Goal: Transaction & Acquisition: Purchase product/service

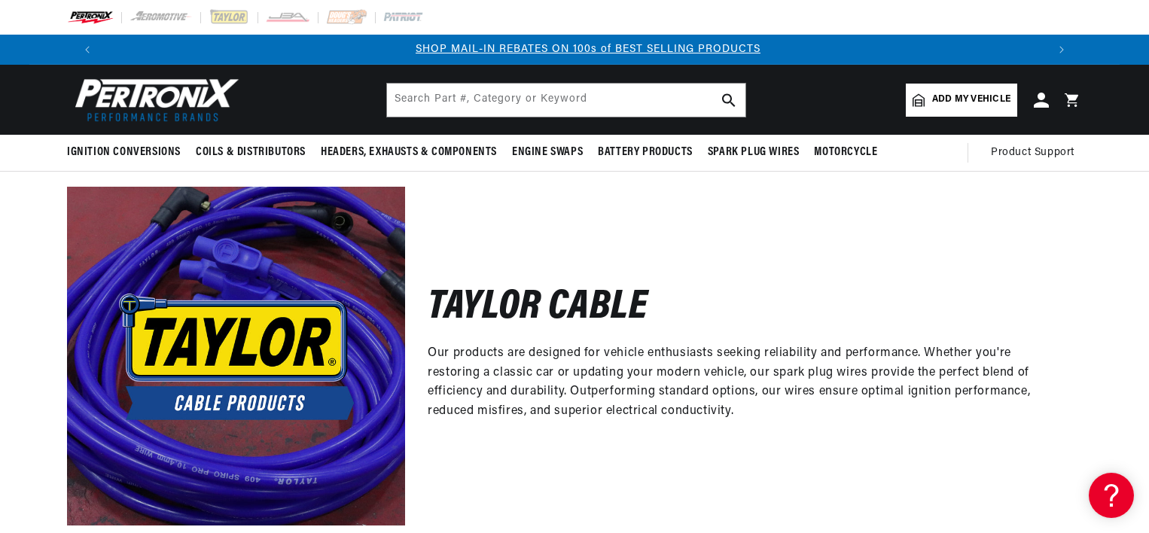
scroll to position [0, 940]
click at [932, 107] on span "Add my vehicle" at bounding box center [971, 100] width 78 height 14
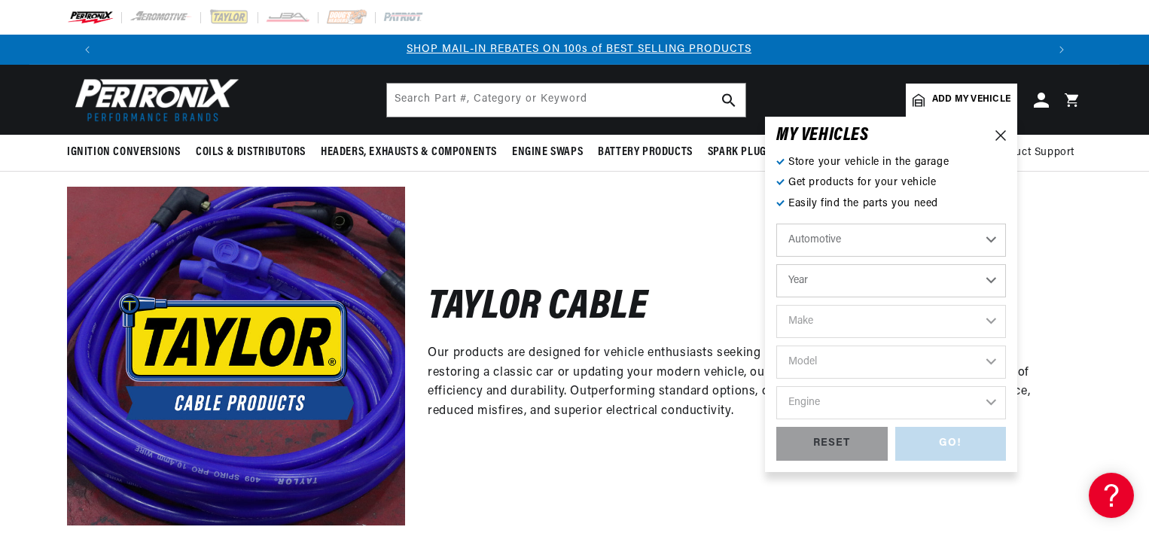
click at [883, 273] on select "Year [DATE] 2021 2020 2019 2018 2017 2016 2015 2014 2013 2012 2011 2010 2009 20…" at bounding box center [891, 280] width 230 height 33
select select "2005"
click at [776, 264] on select "Year [DATE] 2021 2020 2019 2018 2017 2016 2015 2014 2013 2012 2011 2010 2009 20…" at bounding box center [891, 280] width 230 height 33
select select "2005"
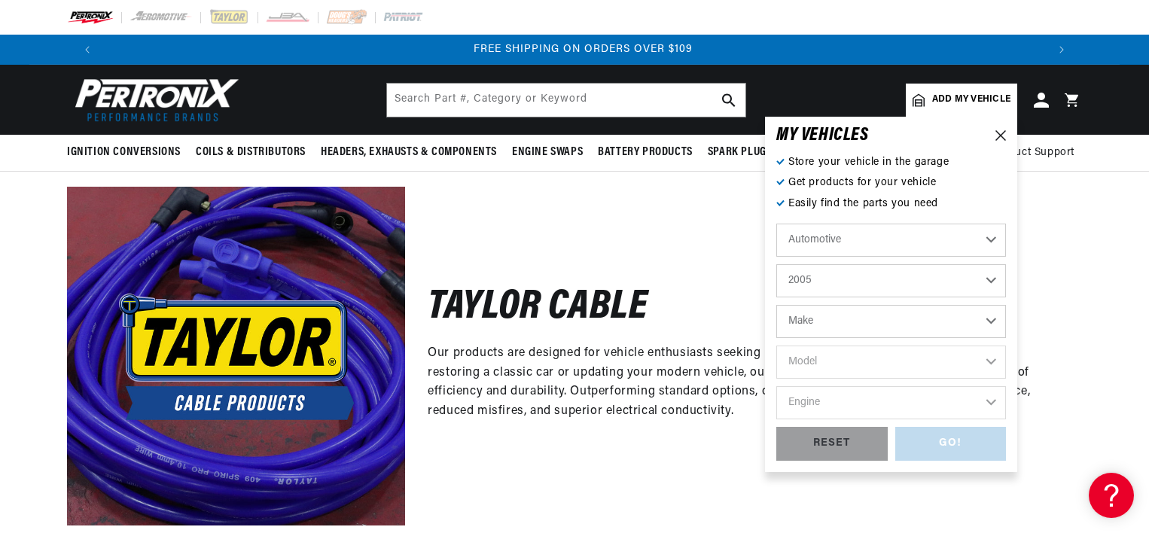
click at [875, 322] on select "Make Buick Cadillac Chevrolet Chrysler Dodge Ford GMC [GEOGRAPHIC_DATA] [GEOGRA…" at bounding box center [891, 321] width 230 height 33
select select "GMC"
click at [776, 305] on select "Make Buick Cadillac Chevrolet Chrysler Dodge Ford GMC [GEOGRAPHIC_DATA] [GEOGRA…" at bounding box center [891, 321] width 230 height 33
select select "GMC"
click at [849, 347] on select "Model C4500 Topkick C5500 Topkick C6500 Topkick C7500 Topkick C8500 Topkick Env…" at bounding box center [891, 362] width 230 height 33
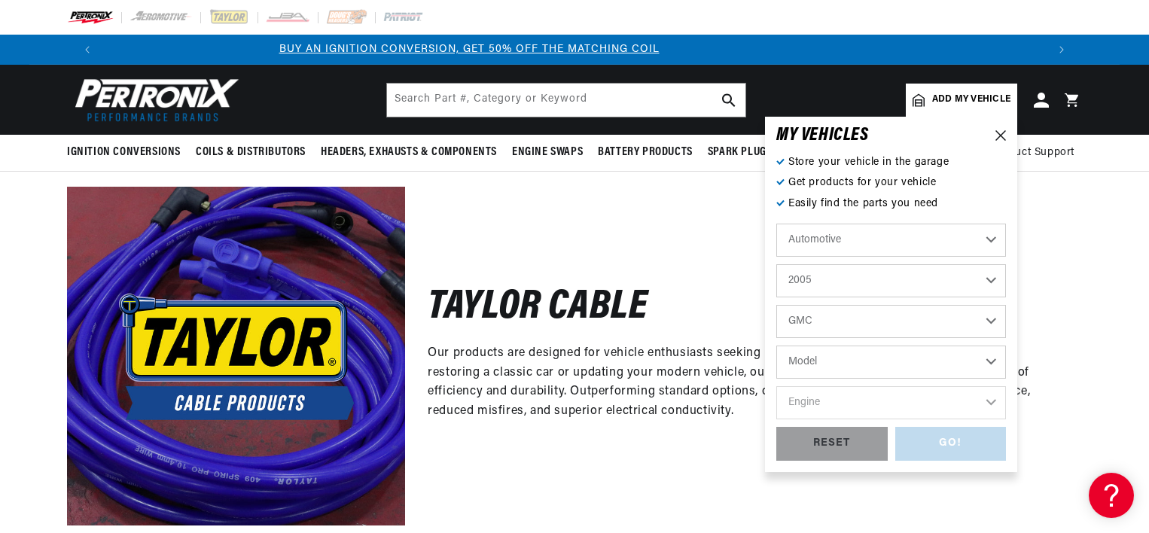
scroll to position [0, 0]
select select "Sierra-1500"
click at [776, 346] on select "Model C4500 Topkick C5500 Topkick C6500 Topkick C7500 Topkick C8500 Topkick Env…" at bounding box center [891, 362] width 230 height 33
select select "Sierra-1500"
click at [858, 392] on select "Engine 4.3L 4.8L 5.3L 6.0L" at bounding box center [891, 402] width 230 height 33
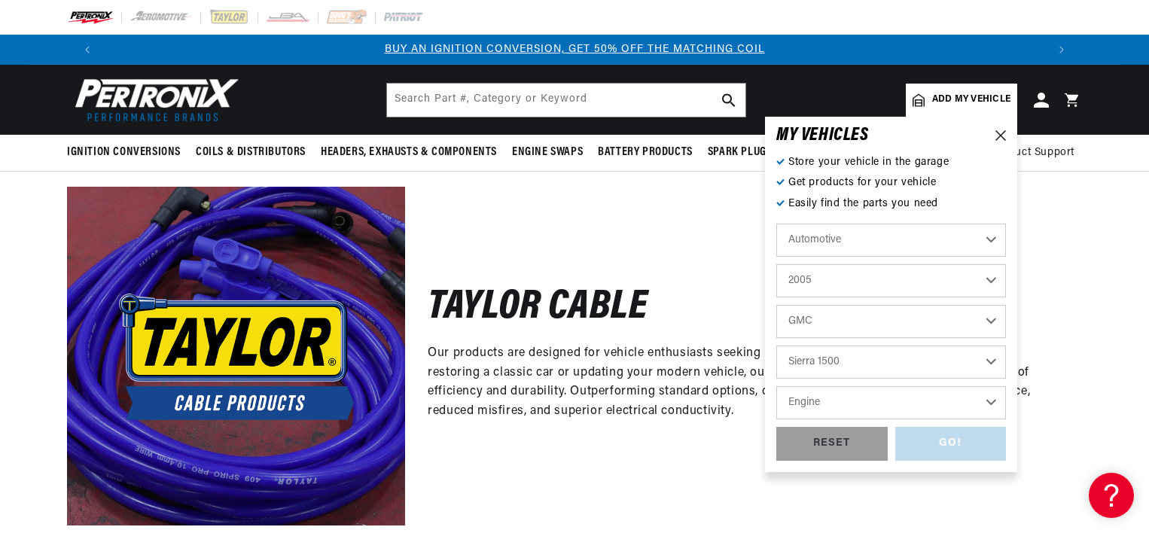
select select "5.3L"
click at [776, 386] on select "Engine 4.3L 4.8L 5.3L 6.0L" at bounding box center [891, 402] width 230 height 33
select select "5.3L"
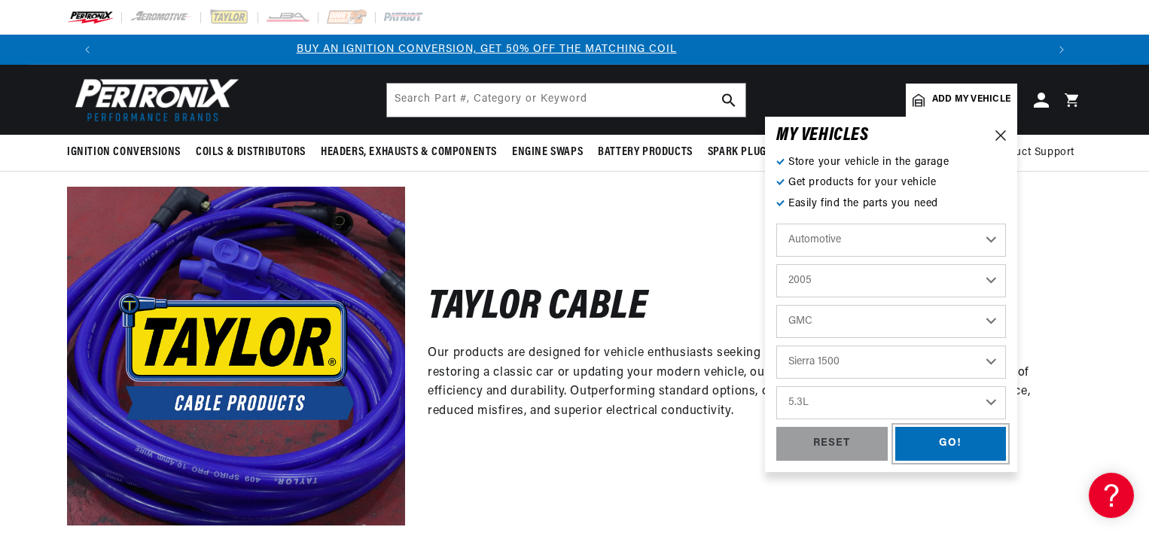
click at [919, 441] on div "GO!" at bounding box center [950, 444] width 111 height 34
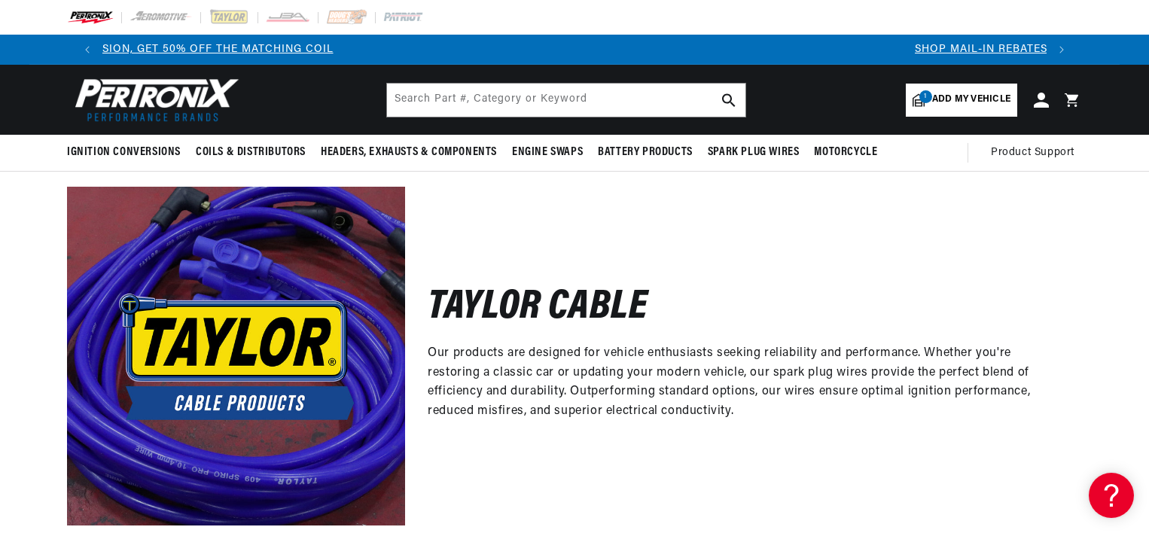
scroll to position [0, 940]
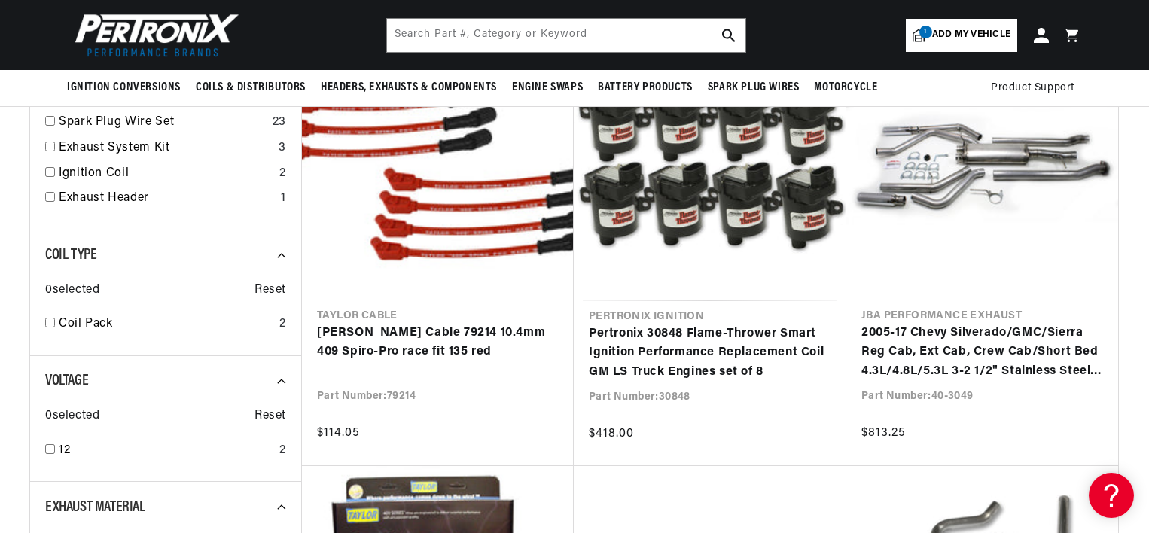
scroll to position [181, 0]
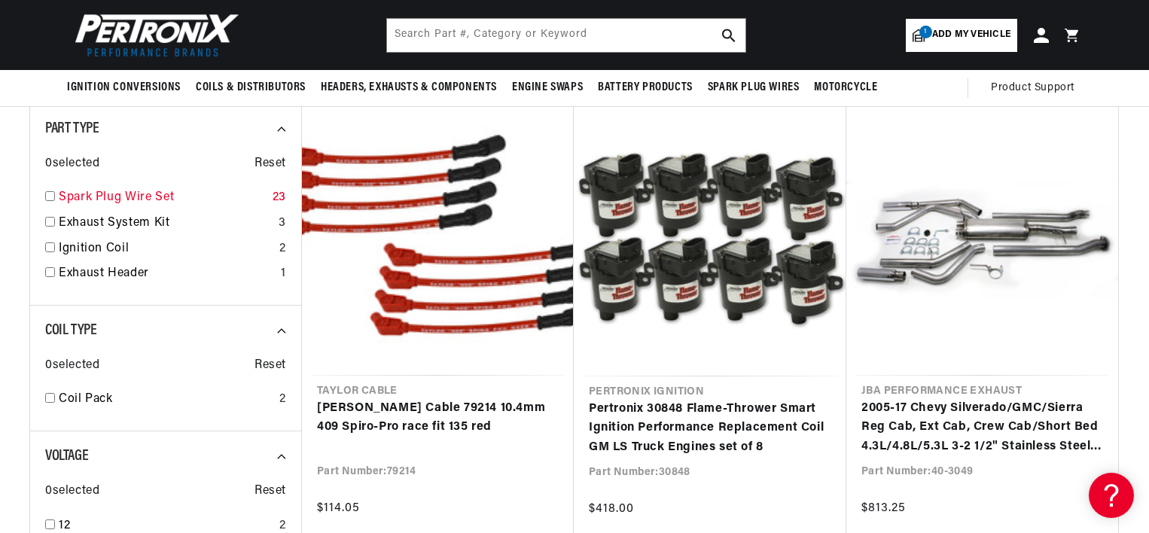
click at [55, 202] on div "Spark Plug Wire Set 23" at bounding box center [165, 201] width 241 height 26
checkbox input "true"
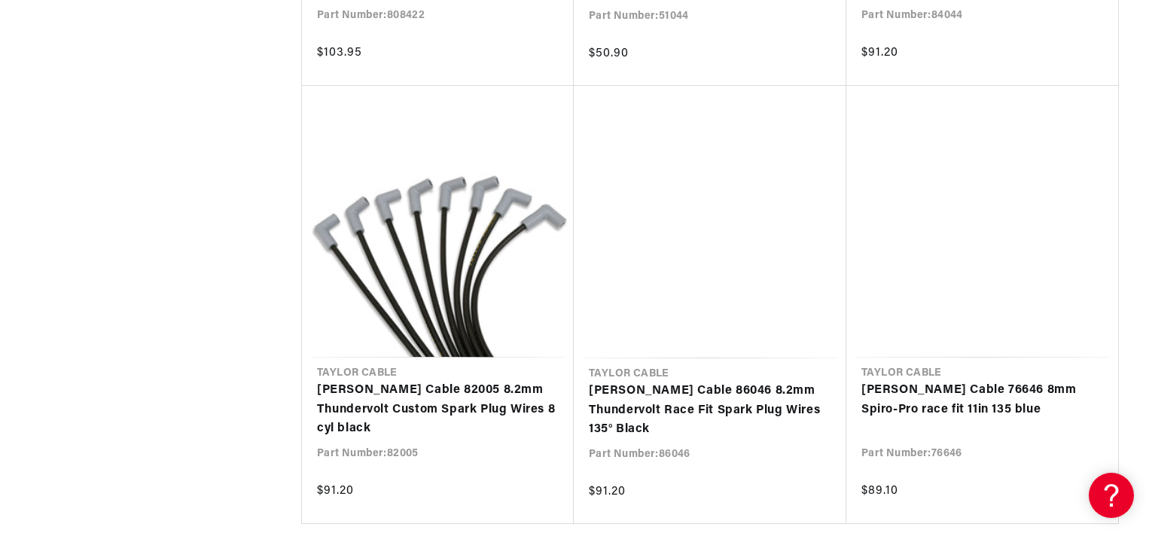
scroll to position [1520, 0]
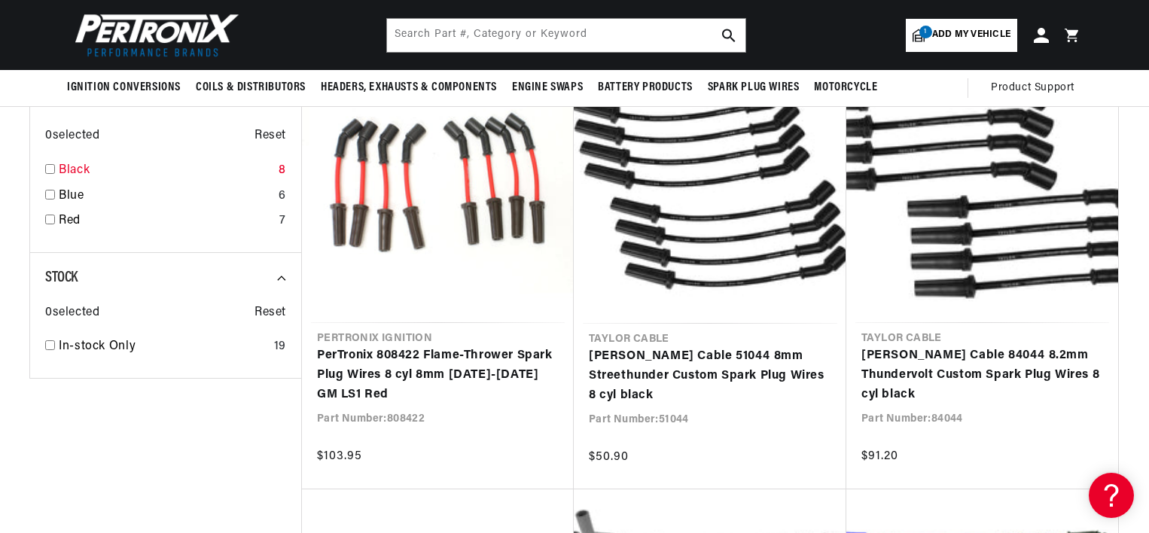
scroll to position [0, 1880]
click at [81, 169] on link "Black" at bounding box center [166, 171] width 214 height 20
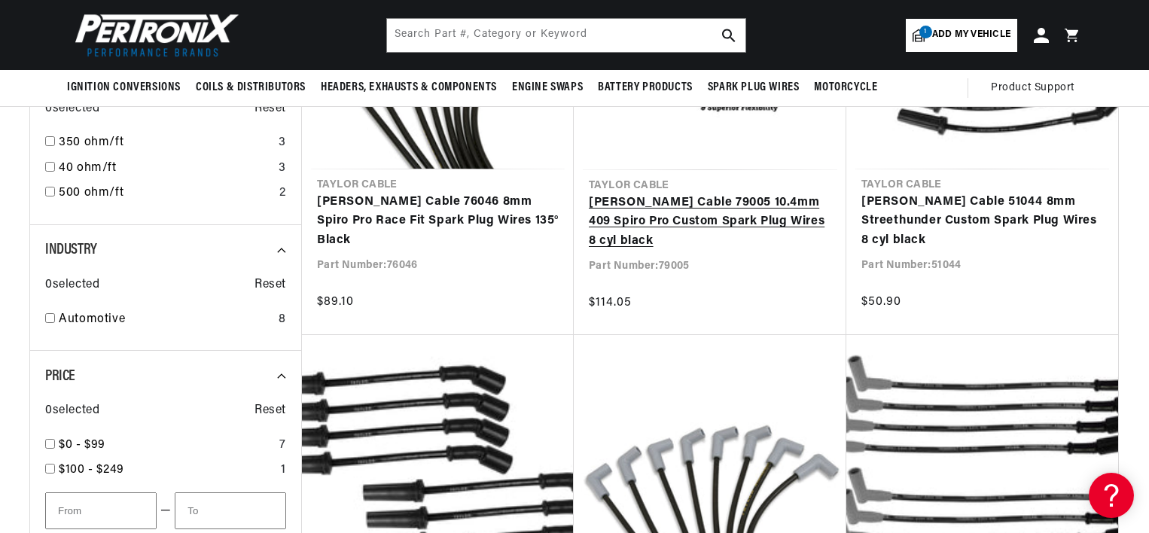
click at [653, 212] on link "Taylor Cable 79005 10.4mm 409 Spiro Pro Custom Spark Plug Wires 8 cyl black" at bounding box center [710, 223] width 242 height 58
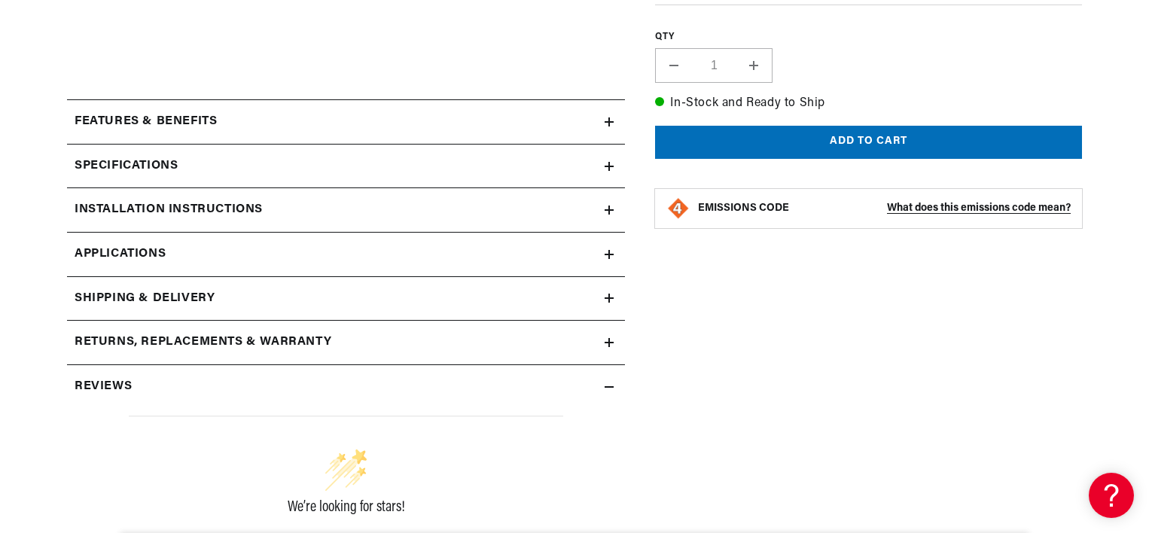
scroll to position [656, 0]
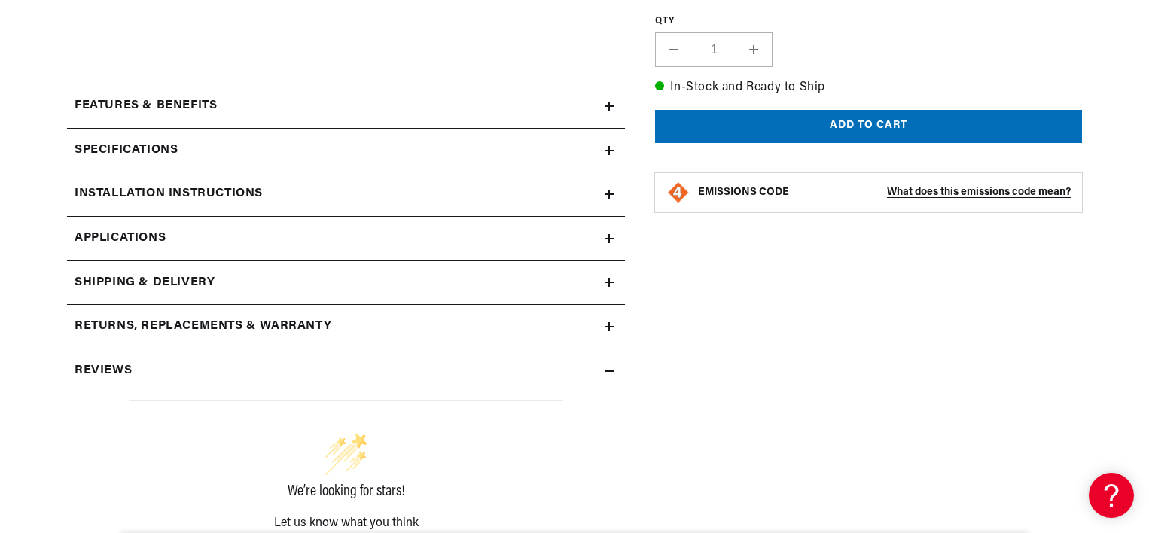
click at [142, 185] on h2 "Installation instructions" at bounding box center [169, 195] width 188 height 20
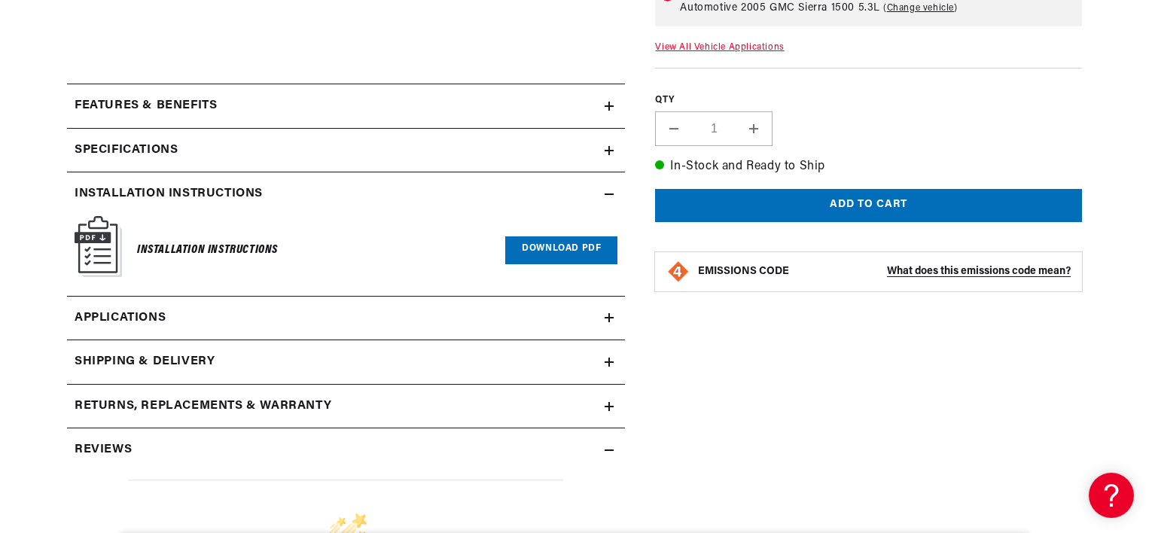
scroll to position [0, 1444]
click at [565, 245] on link "Download PDF" at bounding box center [561, 250] width 112 height 28
click at [343, 181] on summary "Installation instructions" at bounding box center [346, 194] width 558 height 44
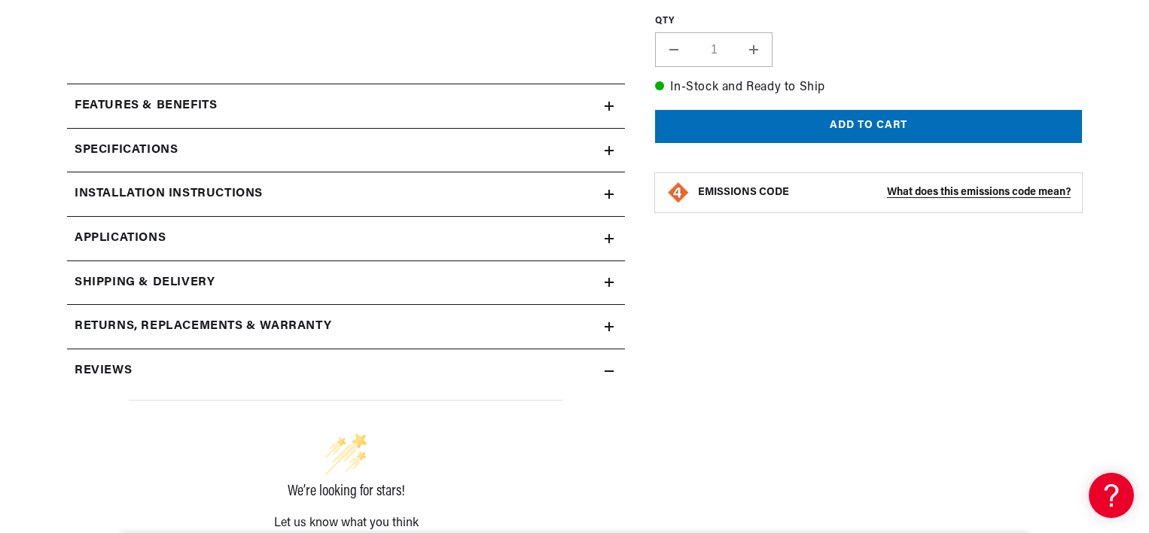
click at [32, 167] on section "Taylor Cable 79005 10.4mm 409 Spiro Pro Custom Spark Plug Wires 8 cyl black Tay…" at bounding box center [574, 112] width 1090 height 1112
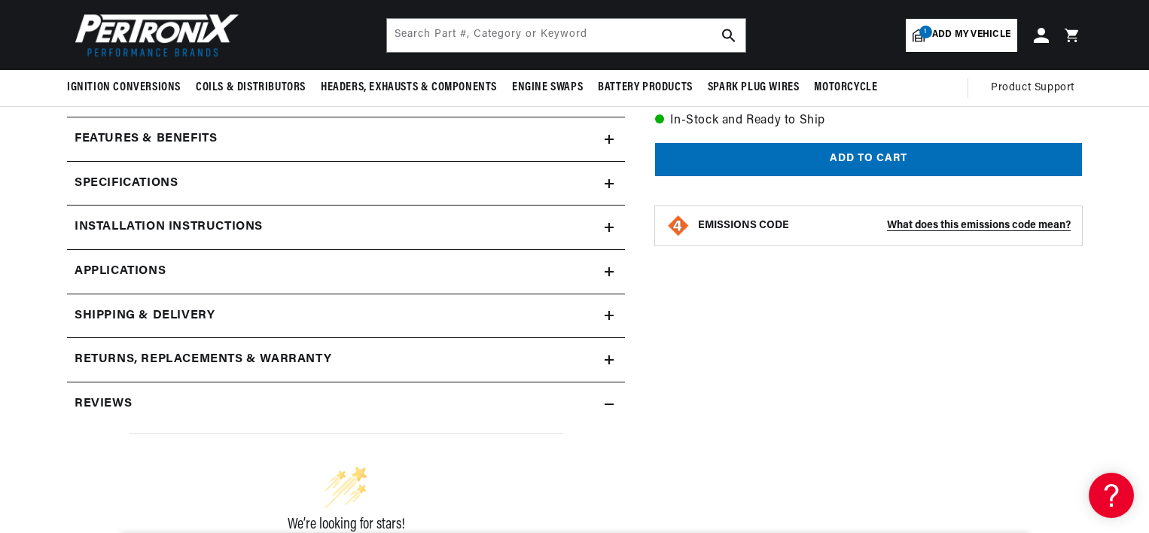
scroll to position [621, 0]
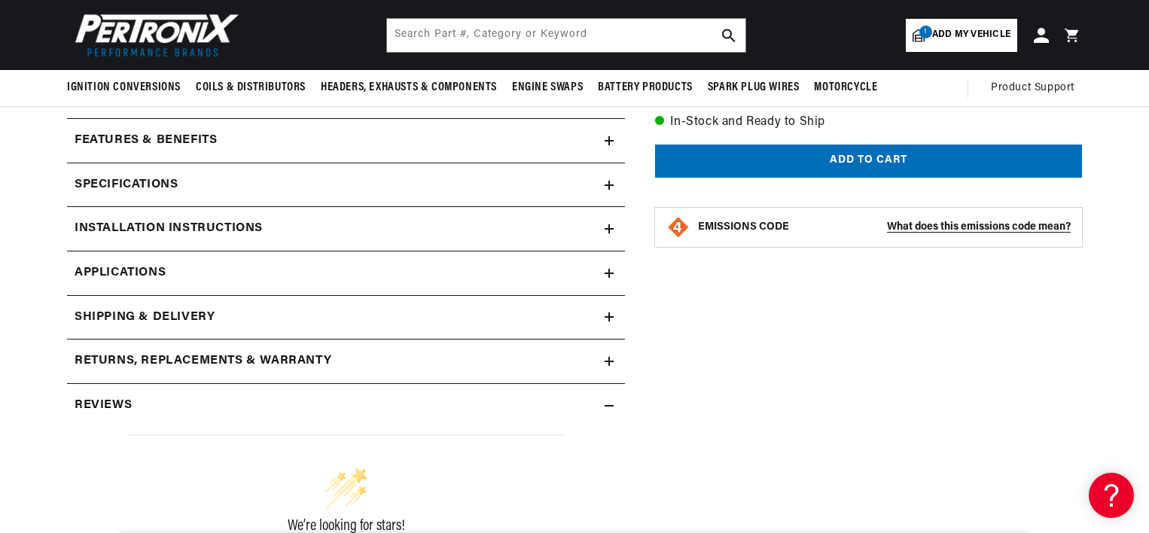
click at [151, 200] on summary "Specifications" at bounding box center [346, 185] width 558 height 44
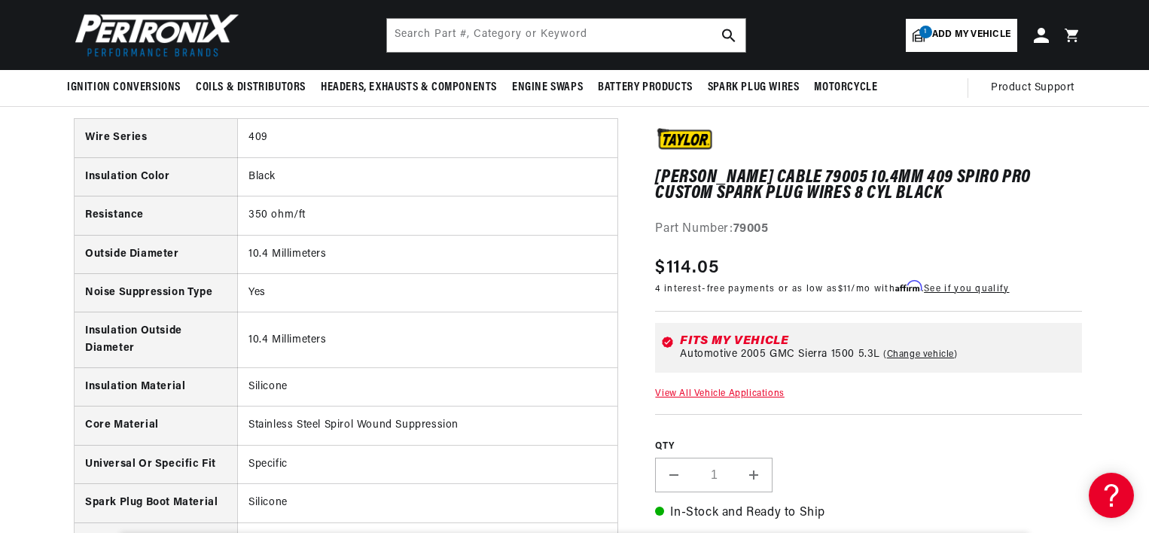
scroll to position [596, 0]
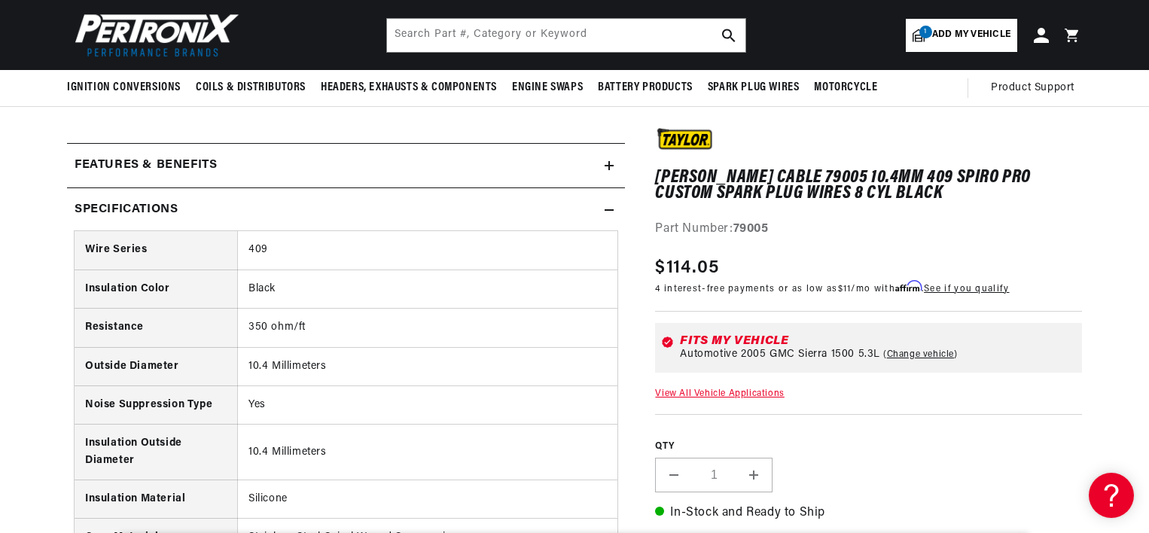
click at [95, 209] on h2 "Specifications" at bounding box center [126, 210] width 103 height 20
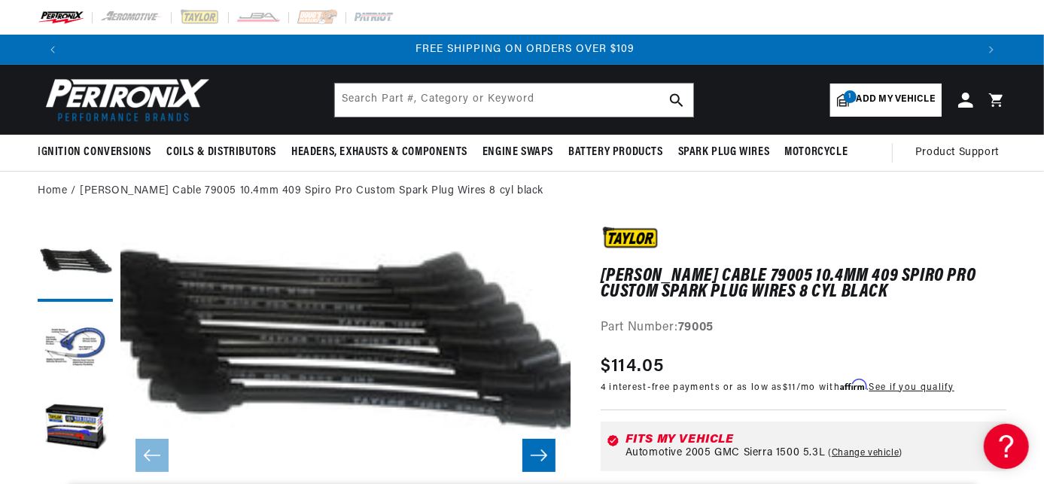
scroll to position [0, 1818]
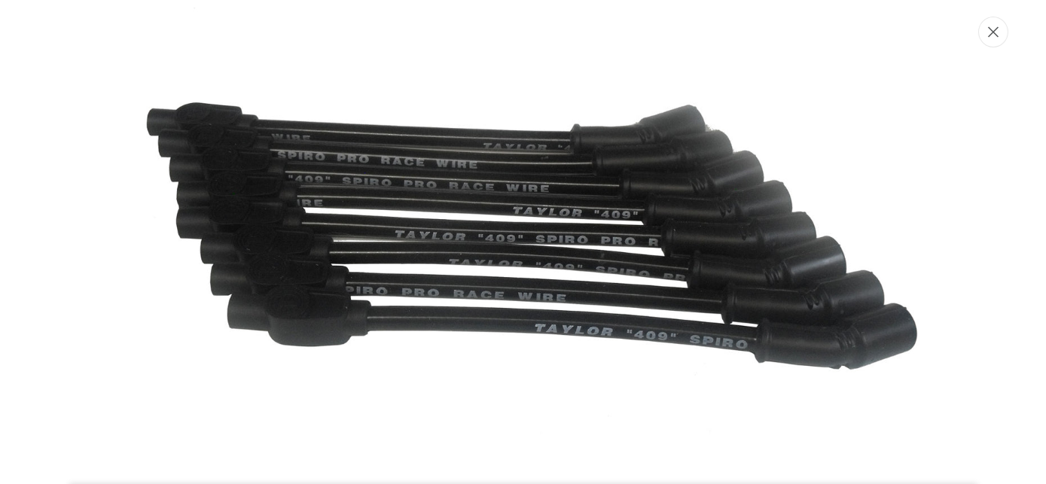
scroll to position [0, 1821]
click at [999, 34] on icon "Close" at bounding box center [993, 31] width 11 height 11
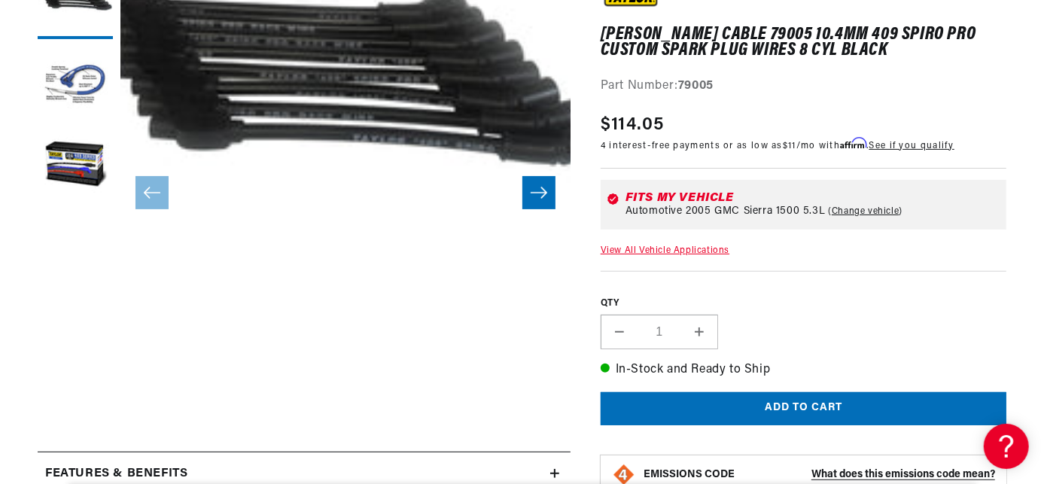
scroll to position [0, 0]
